Goal: Find specific page/section: Find specific page/section

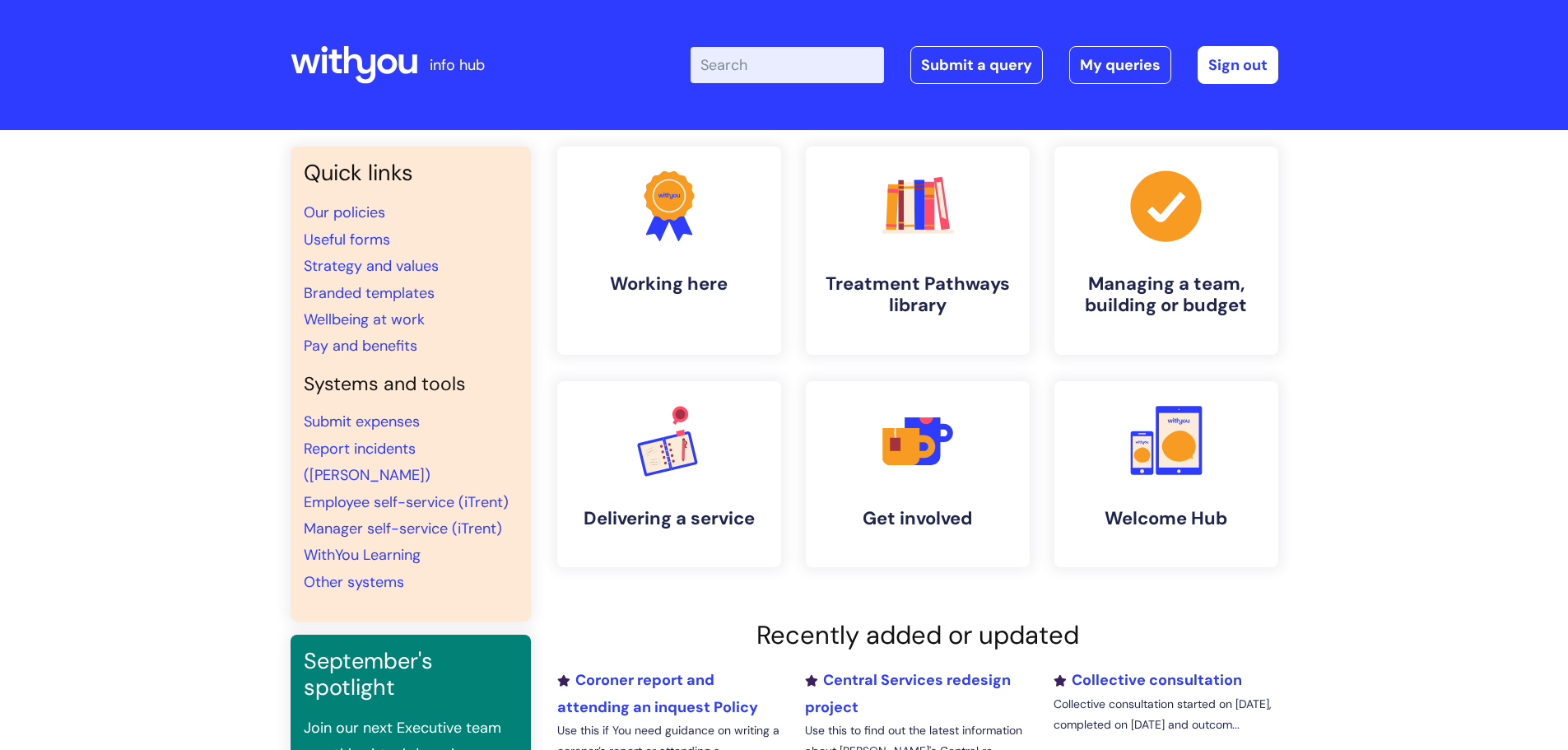
click at [738, 69] on input "Enter your search term here..." at bounding box center [787, 65] width 193 height 36
paste input "Ulysses"
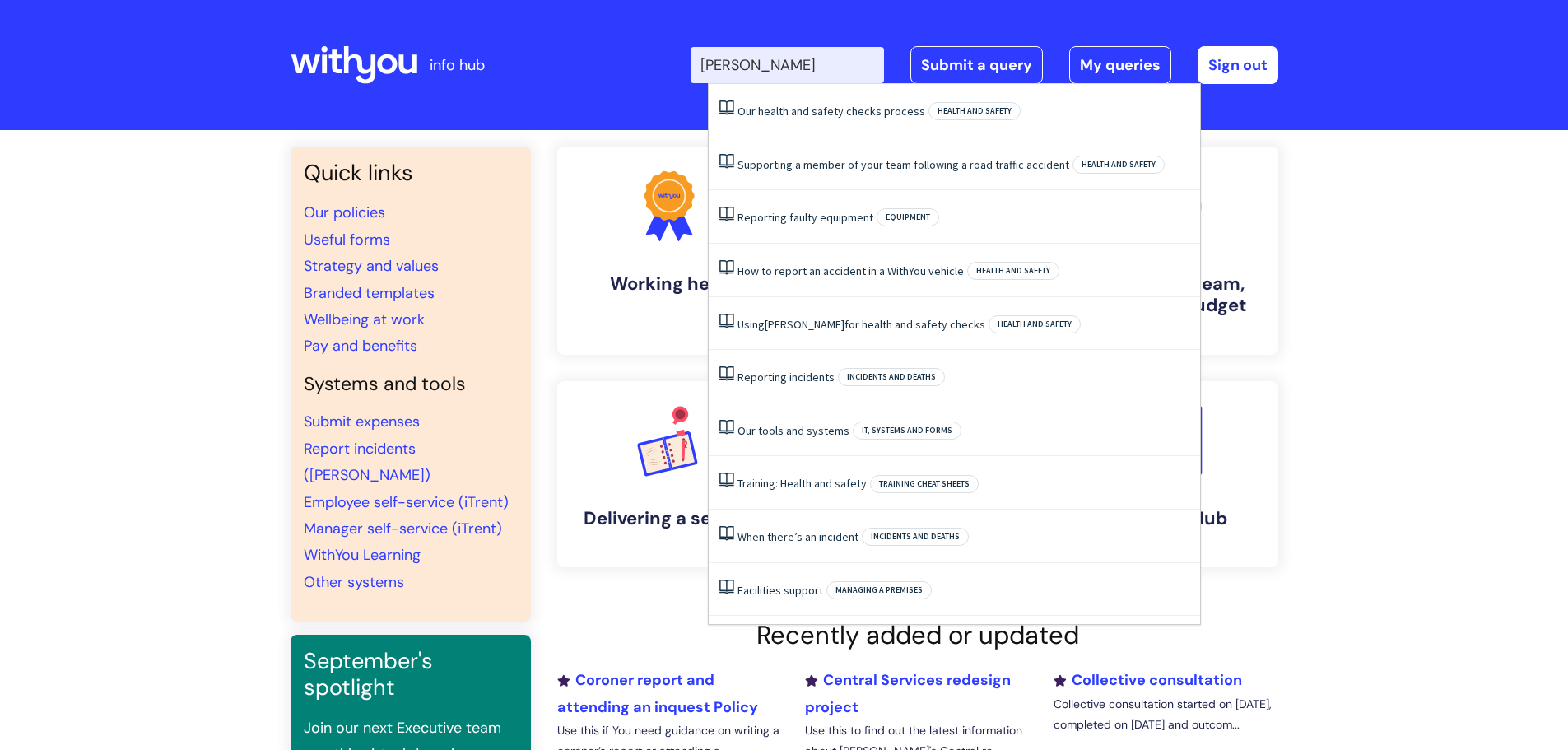
click at [836, 73] on input "Ulysses" at bounding box center [787, 65] width 193 height 36
type input "Ulysses"
click button "Search" at bounding box center [0, 0] width 0 height 0
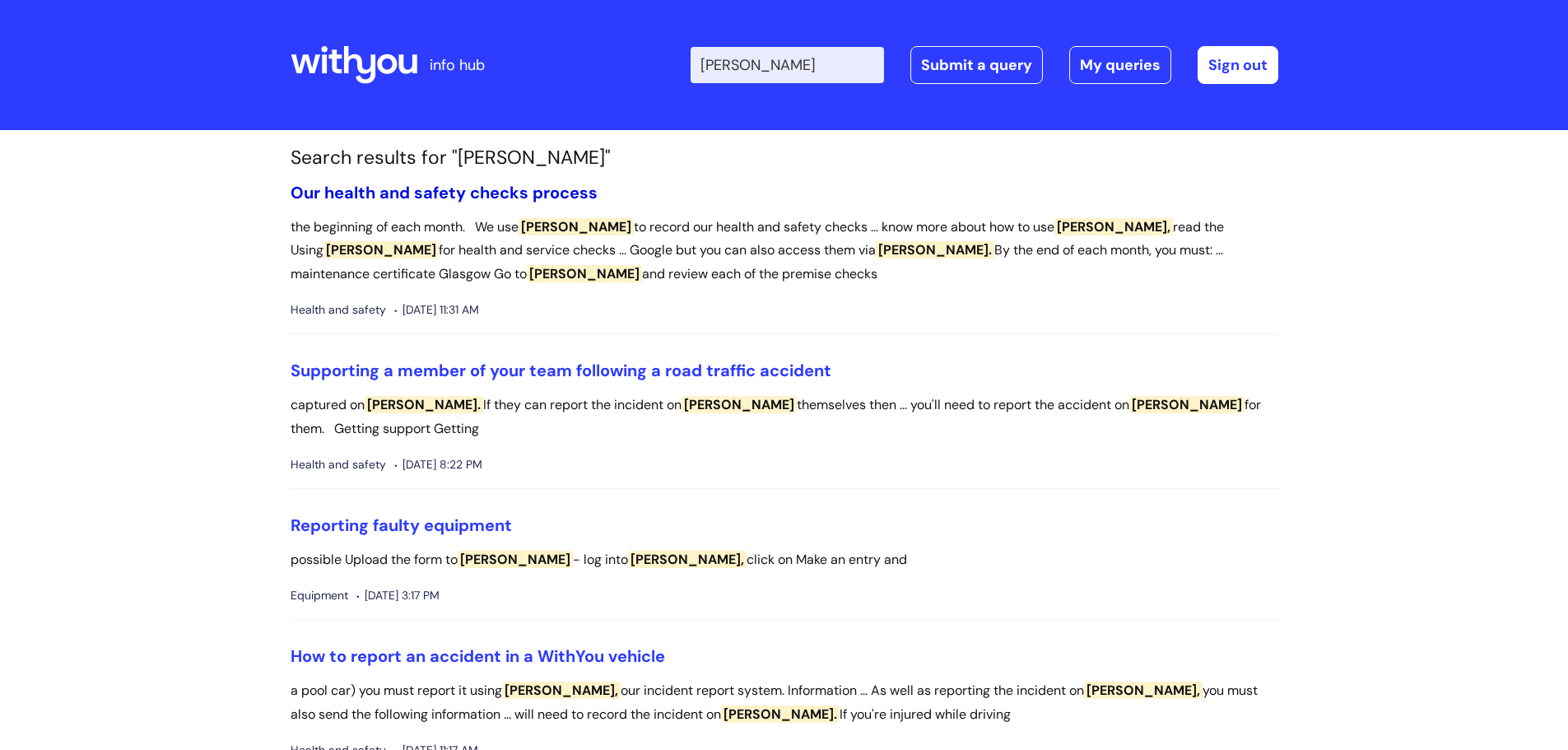
click at [546, 186] on link "Our health and safety checks process" at bounding box center [443, 192] width 307 height 21
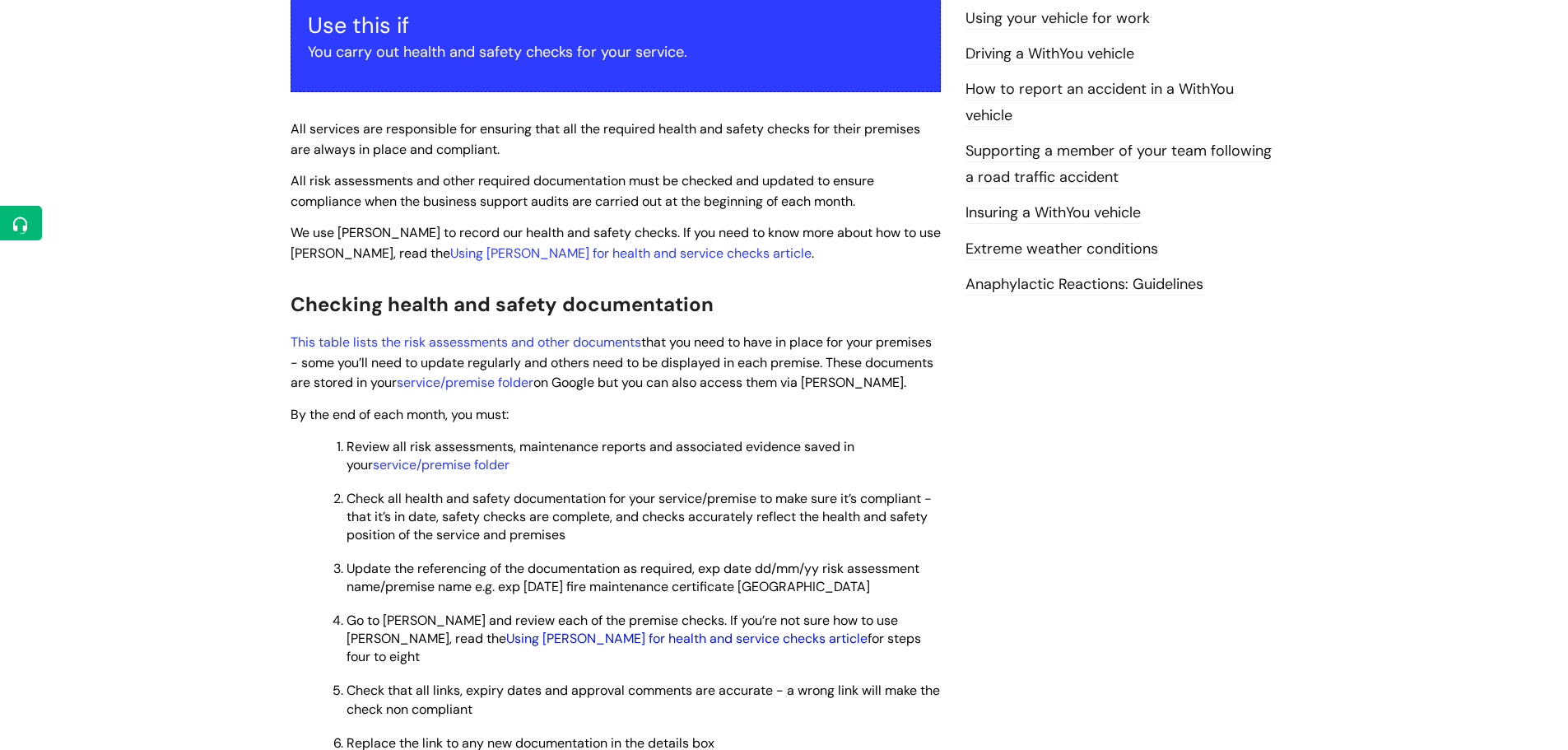
scroll to position [82, 0]
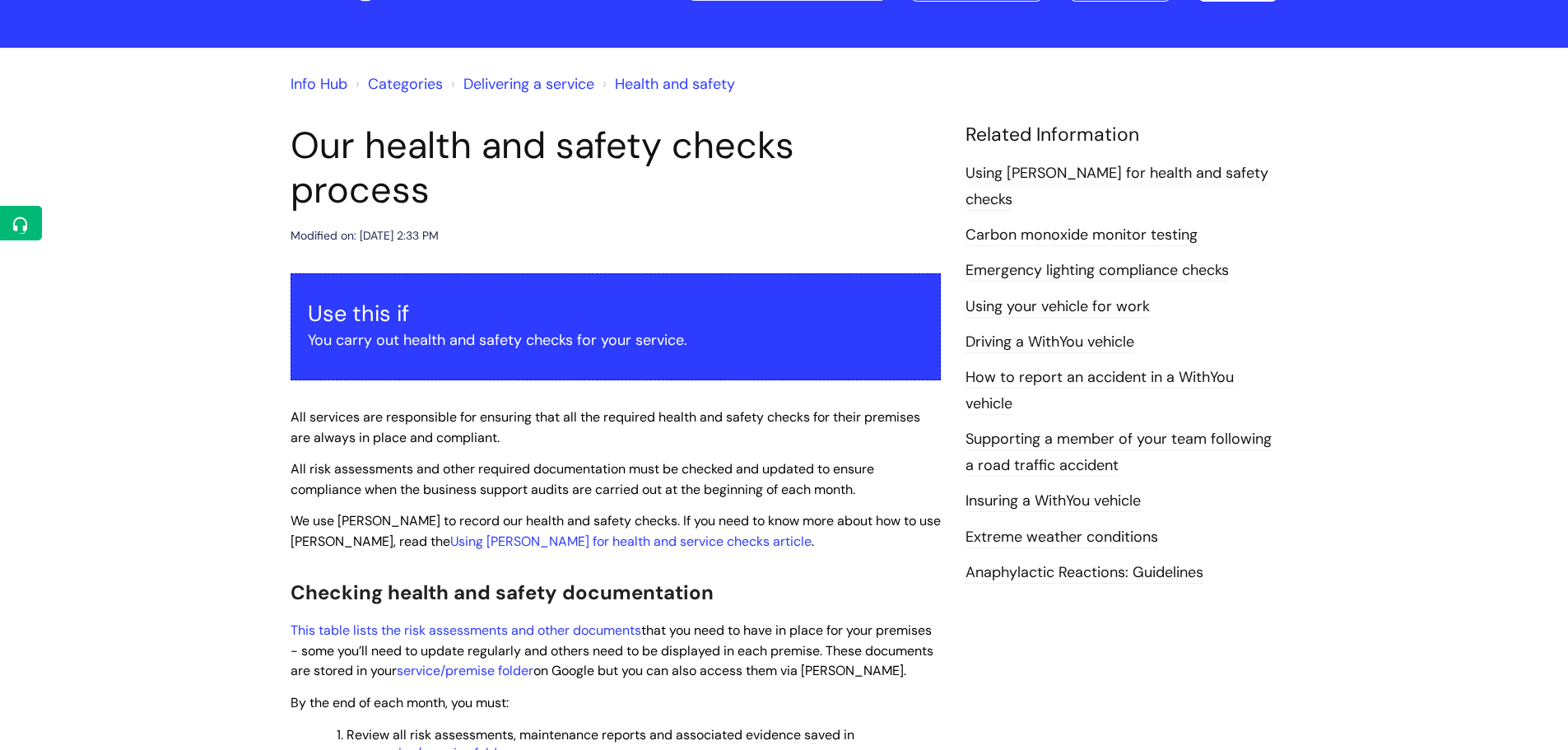
click at [309, 88] on link "Info Hub" at bounding box center [319, 83] width 57 height 20
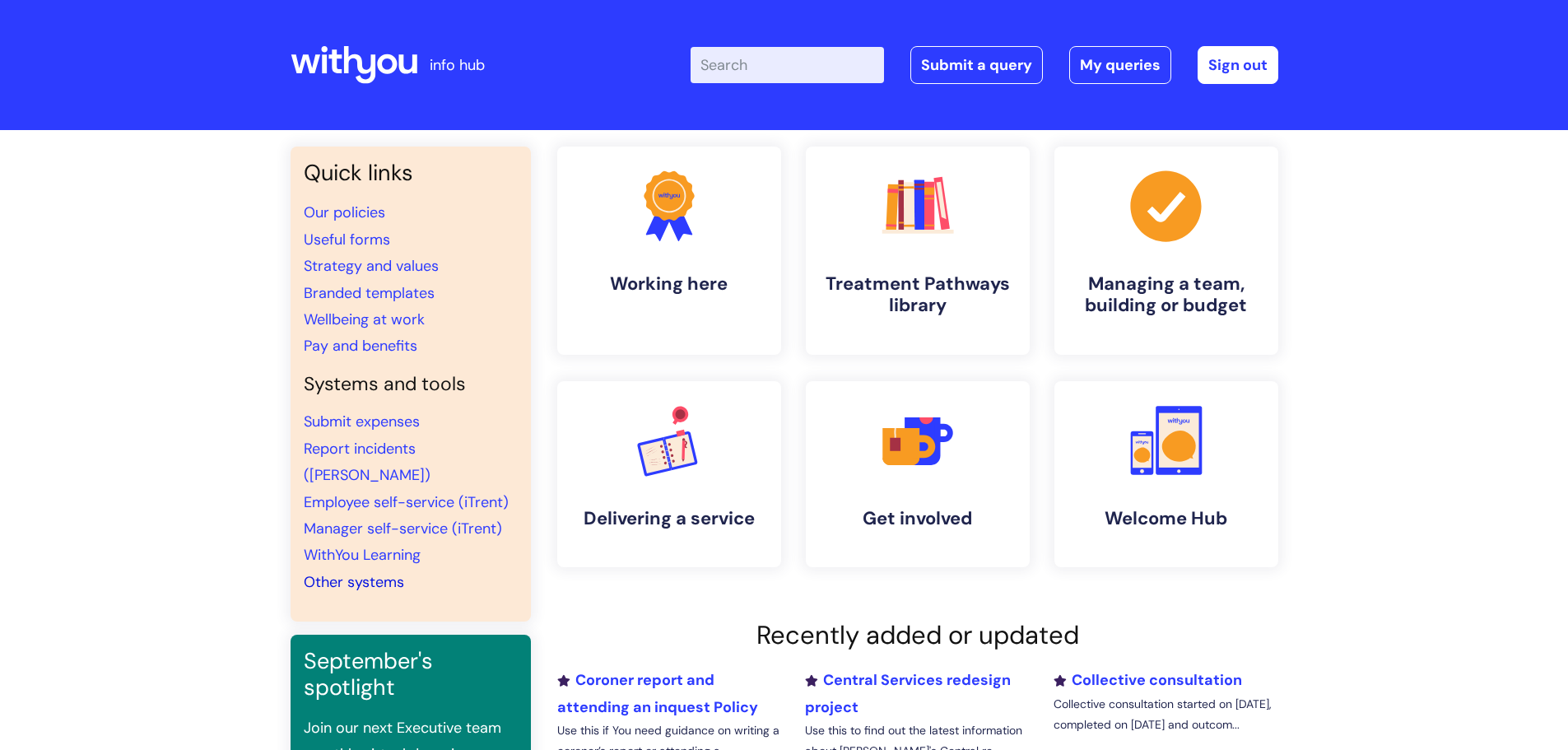
click at [363, 572] on link "Other systems" at bounding box center [354, 582] width 101 height 20
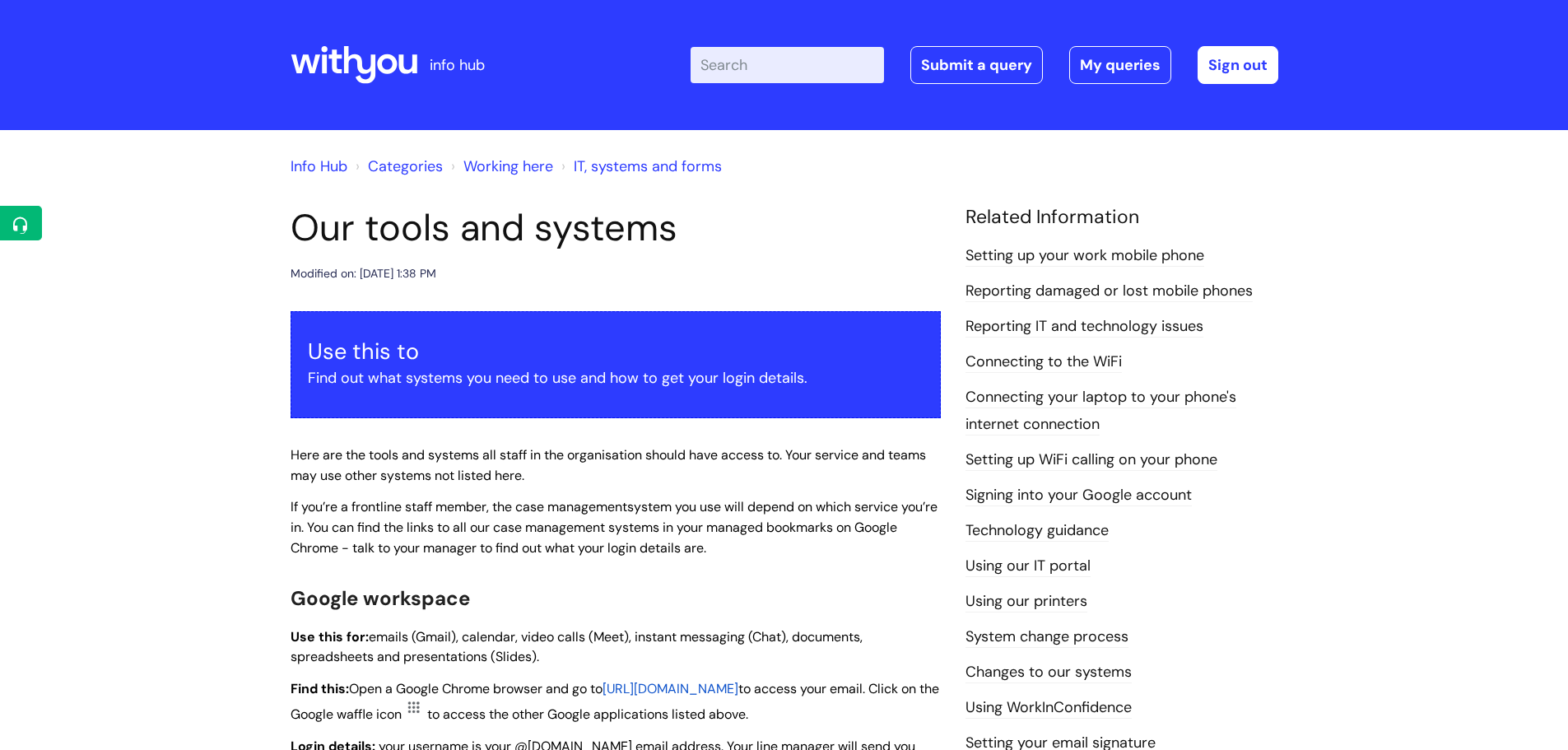
click at [323, 165] on link "Info Hub" at bounding box center [319, 166] width 57 height 20
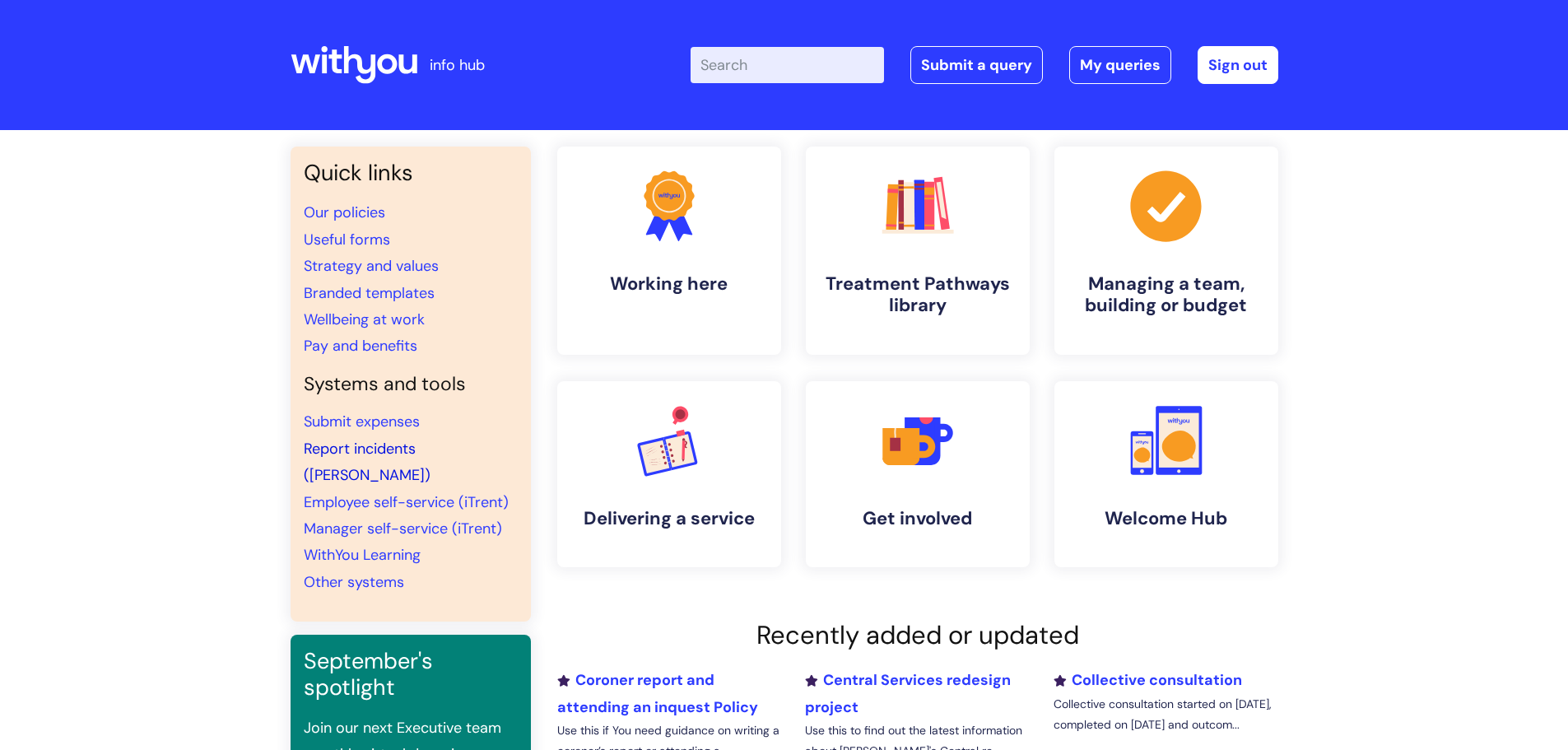
click at [369, 445] on link "Report incidents ([PERSON_NAME])" at bounding box center [368, 462] width 127 height 46
